Goal: Task Accomplishment & Management: Complete application form

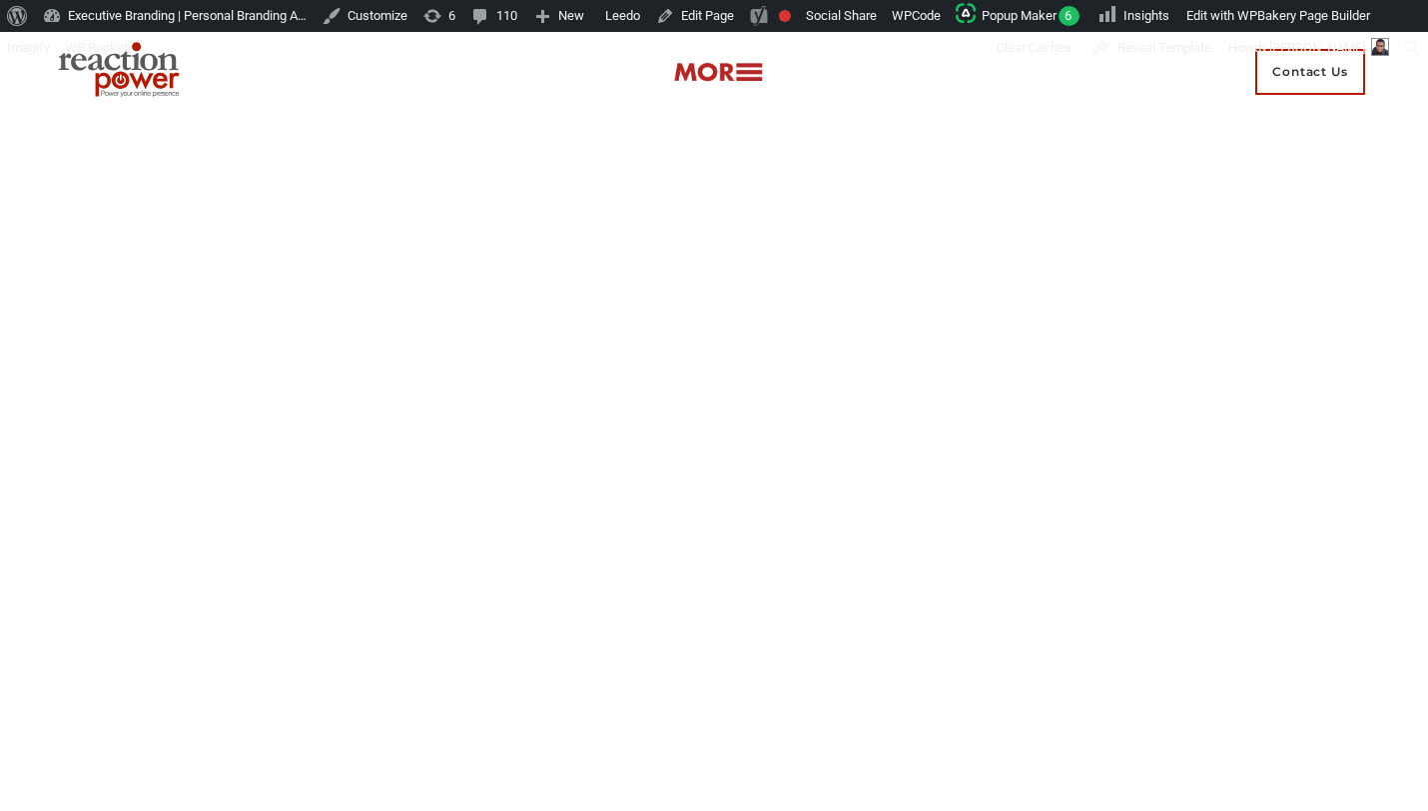
scroll to position [44, 0]
click at [735, 18] on link "Edit Page" at bounding box center [695, 16] width 94 height 32
